Goal: Information Seeking & Learning: Learn about a topic

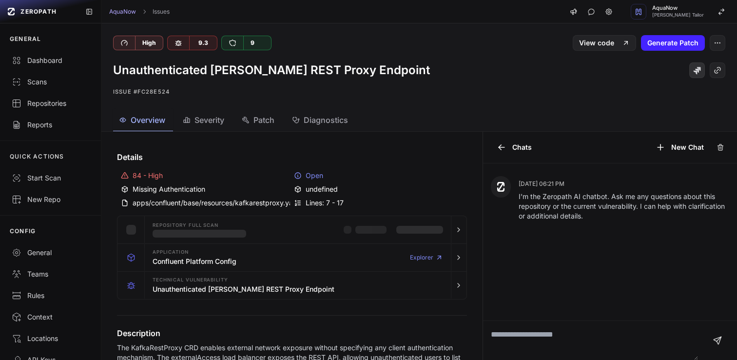
drag, startPoint x: 0, startPoint y: 0, endPoint x: 685, endPoint y: 70, distance: 688.6
click at [689, 70] on link at bounding box center [697, 70] width 16 height 16
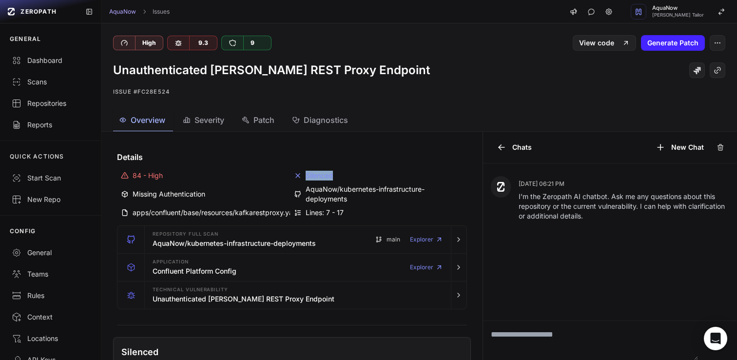
drag, startPoint x: 345, startPoint y: 175, endPoint x: 328, endPoint y: 176, distance: 17.1
click at [328, 176] on div "Silenced" at bounding box center [378, 176] width 169 height 10
copy div "Silenced"
click at [358, 36] on div "High 9.3 9" at bounding box center [266, 43] width 306 height 15
